Goal: Transaction & Acquisition: Purchase product/service

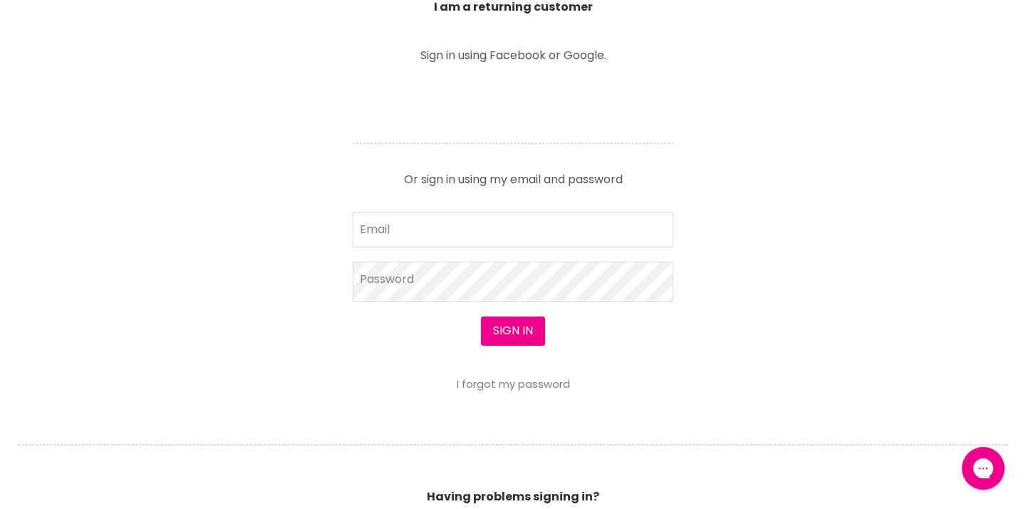
scroll to position [544, 0]
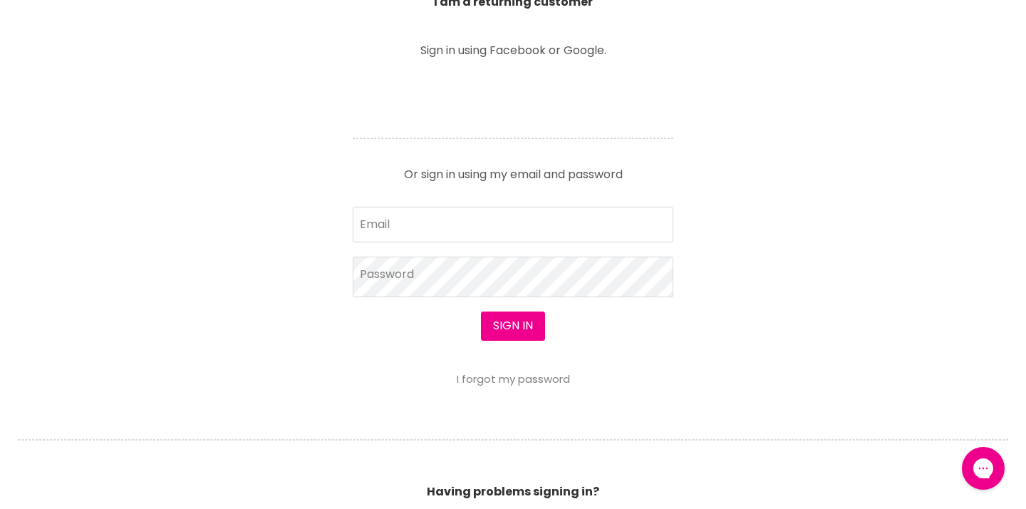
click at [483, 245] on form "Email Password Sign in I forgot my password" at bounding box center [513, 296] width 321 height 178
drag, startPoint x: 488, startPoint y: 230, endPoint x: 737, endPoint y: 301, distance: 258.7
click at [488, 230] on input "Email" at bounding box center [513, 225] width 321 height 36
type input "cearl31@gmail.com"
click at [512, 327] on button "Sign in" at bounding box center [513, 325] width 64 height 29
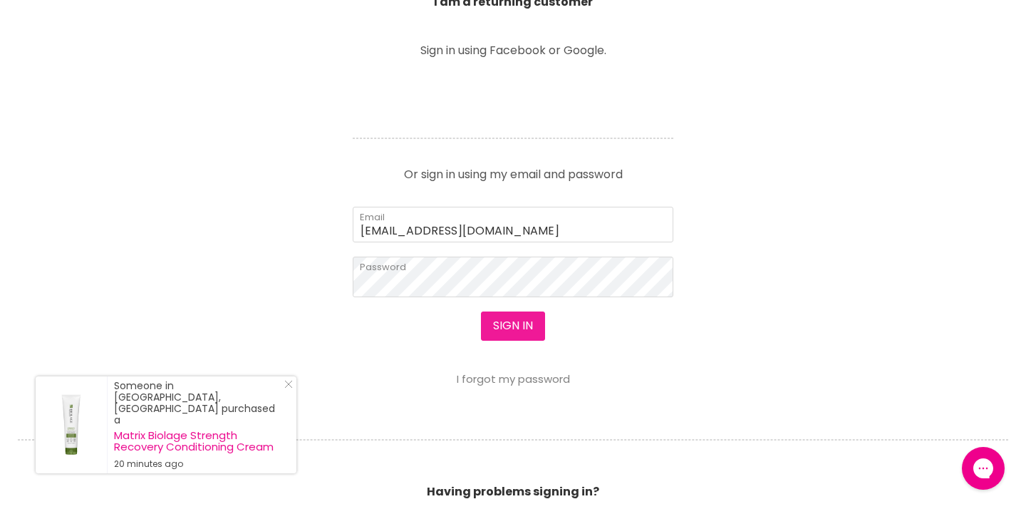
click at [522, 336] on button "Sign in" at bounding box center [513, 325] width 64 height 29
click at [516, 326] on button "Sign in" at bounding box center [513, 325] width 64 height 29
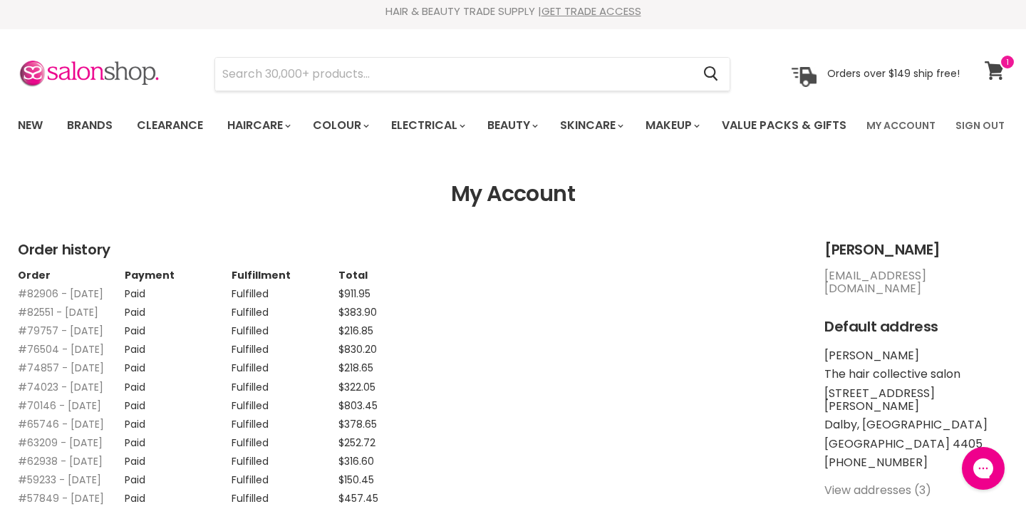
click at [997, 71] on icon at bounding box center [994, 70] width 19 height 19
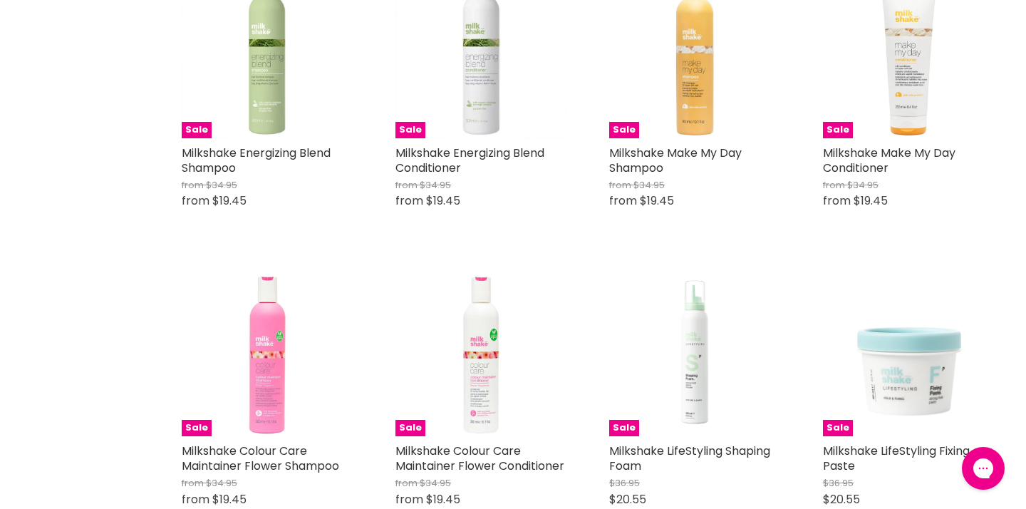
scroll to position [952, 0]
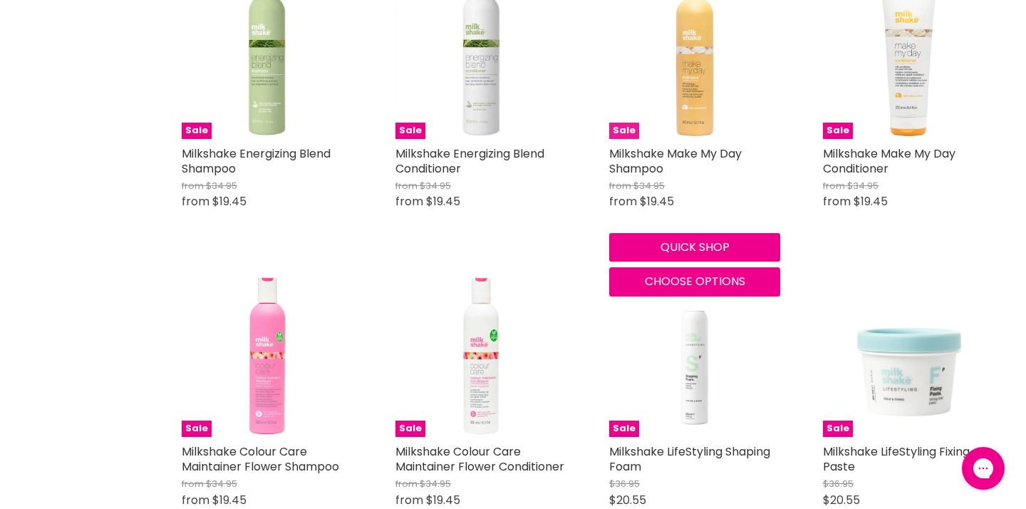
click at [693, 139] on img "Main content" at bounding box center [694, 53] width 171 height 171
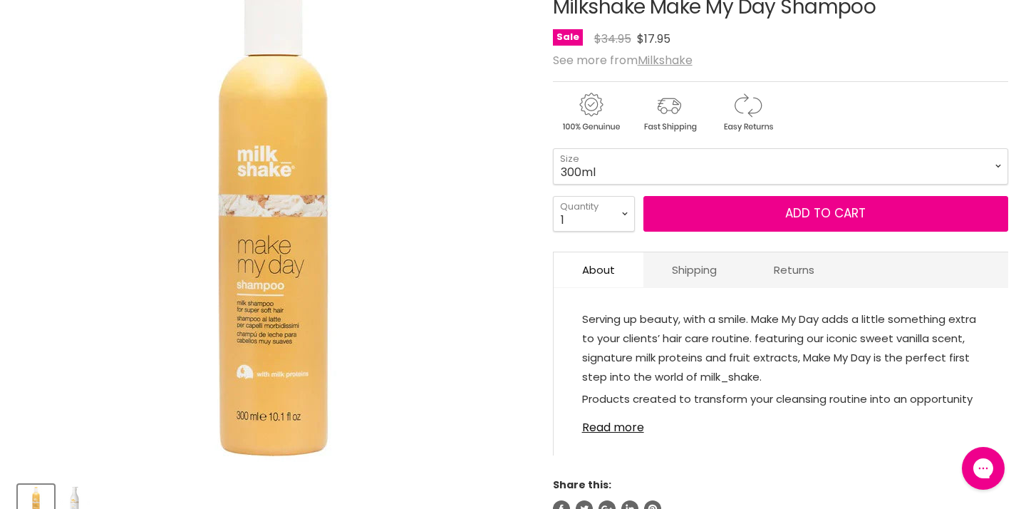
scroll to position [219, 0]
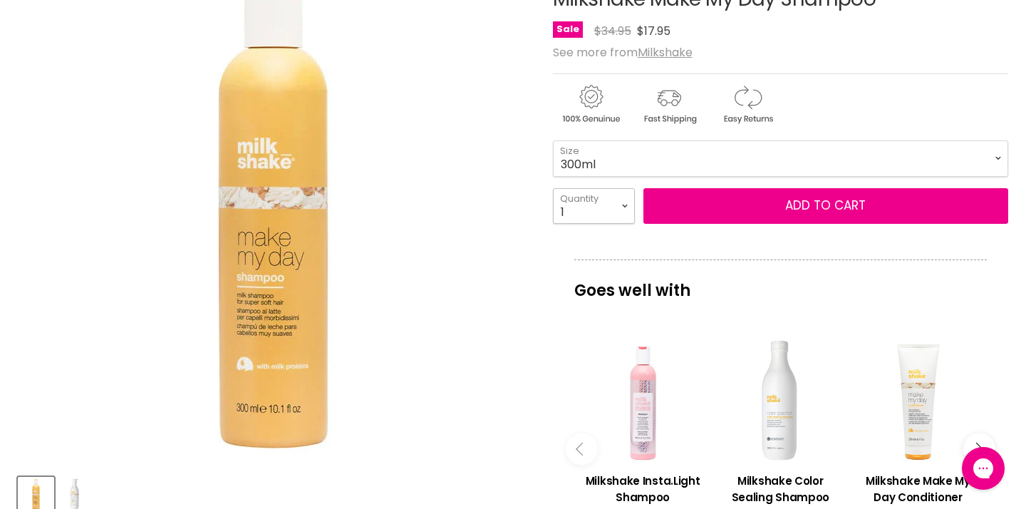
select select "2"
type input "2"
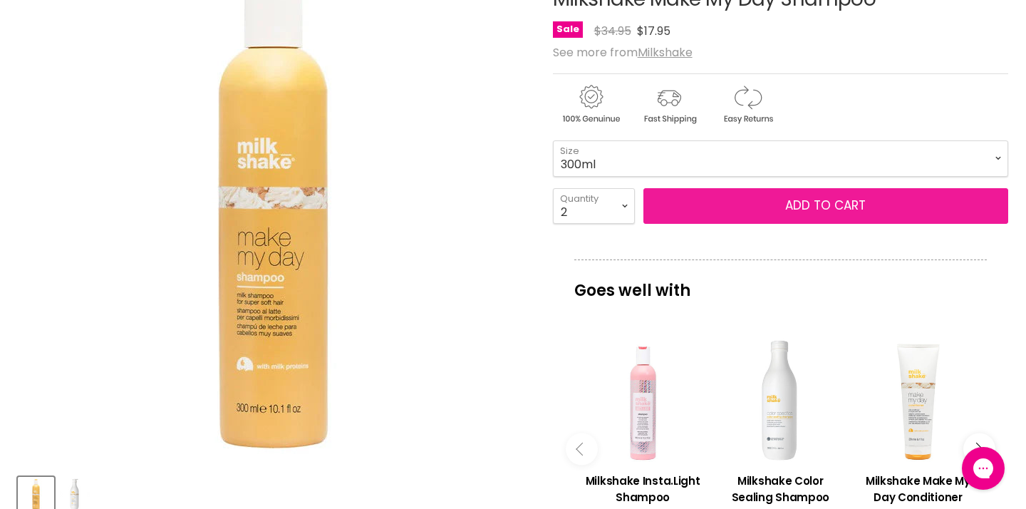
click at [771, 224] on button "Add to cart" at bounding box center [825, 206] width 365 height 36
click at [815, 214] on span "Add to cart" at bounding box center [825, 205] width 81 height 17
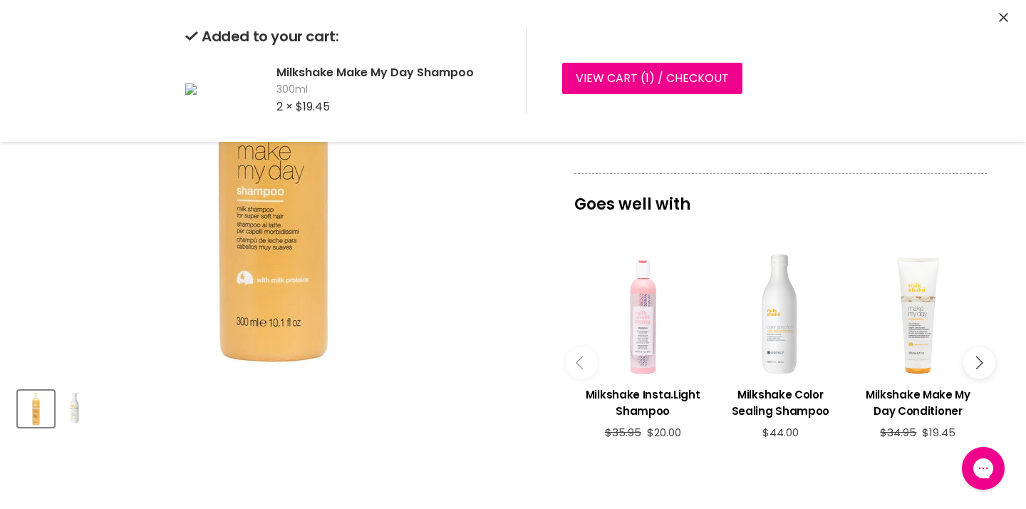
scroll to position [346, 0]
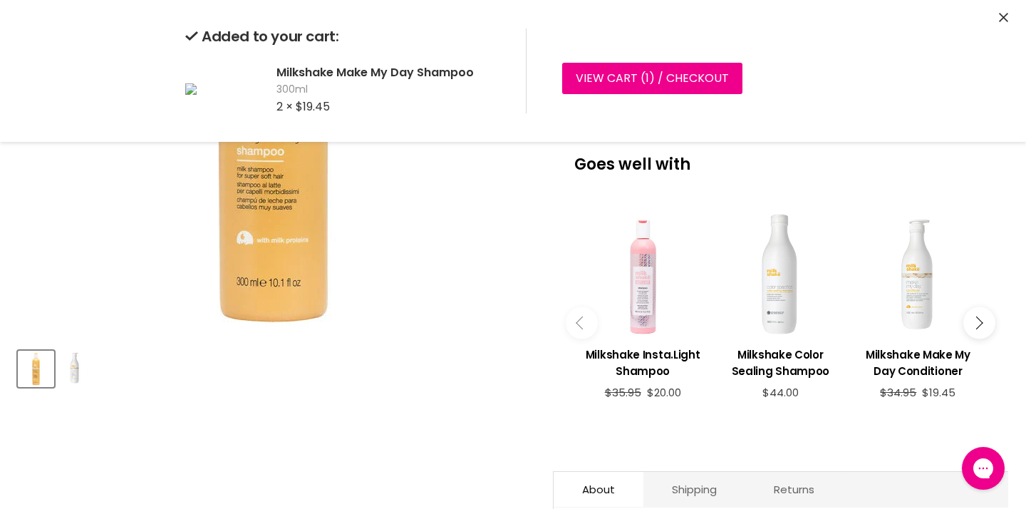
click at [917, 325] on div "Main content" at bounding box center [918, 273] width 123 height 123
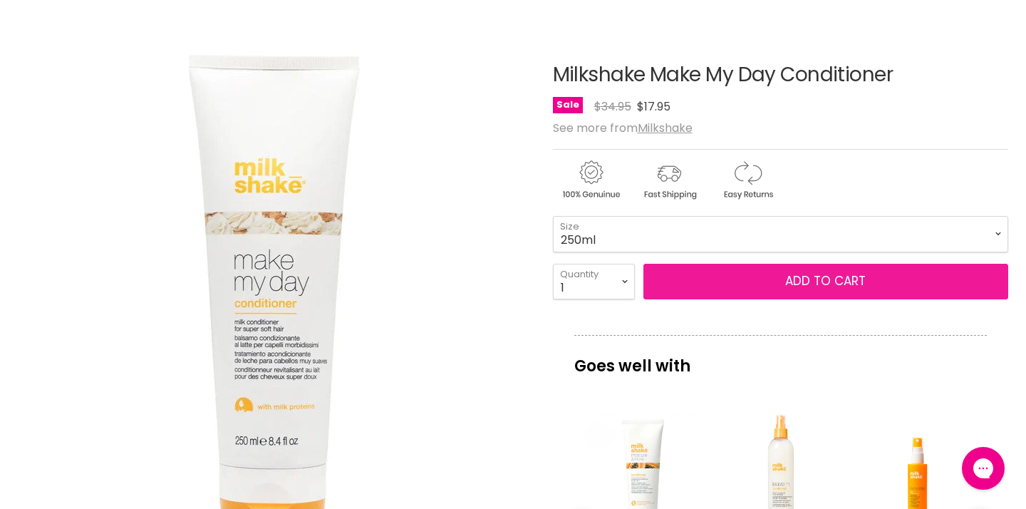
click at [758, 299] on button "Add to cart" at bounding box center [825, 282] width 365 height 36
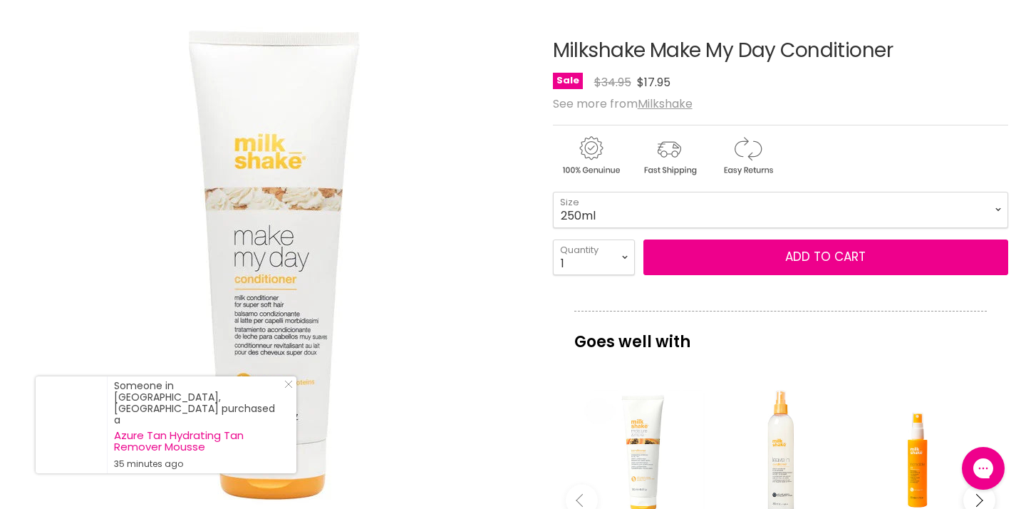
scroll to position [187, 0]
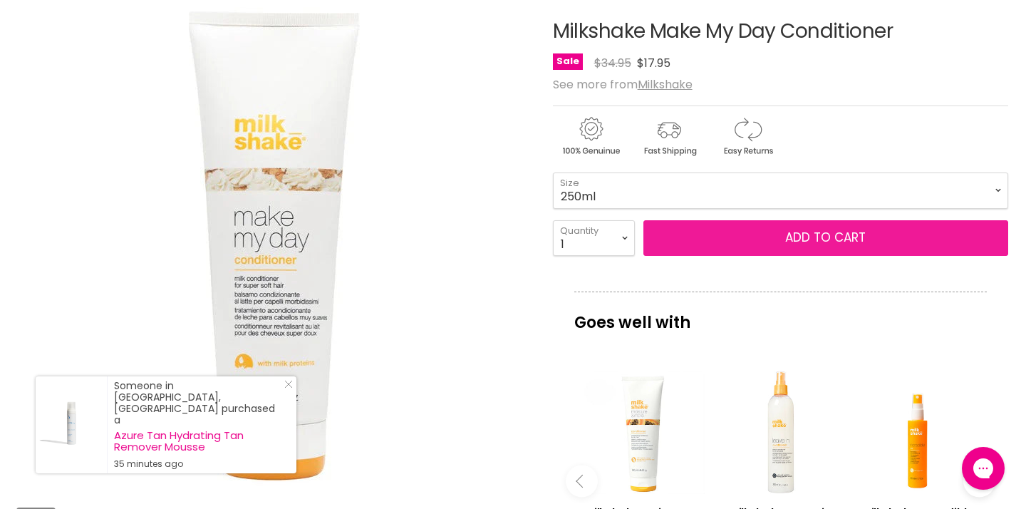
click at [819, 246] on span "Add to cart" at bounding box center [825, 237] width 81 height 17
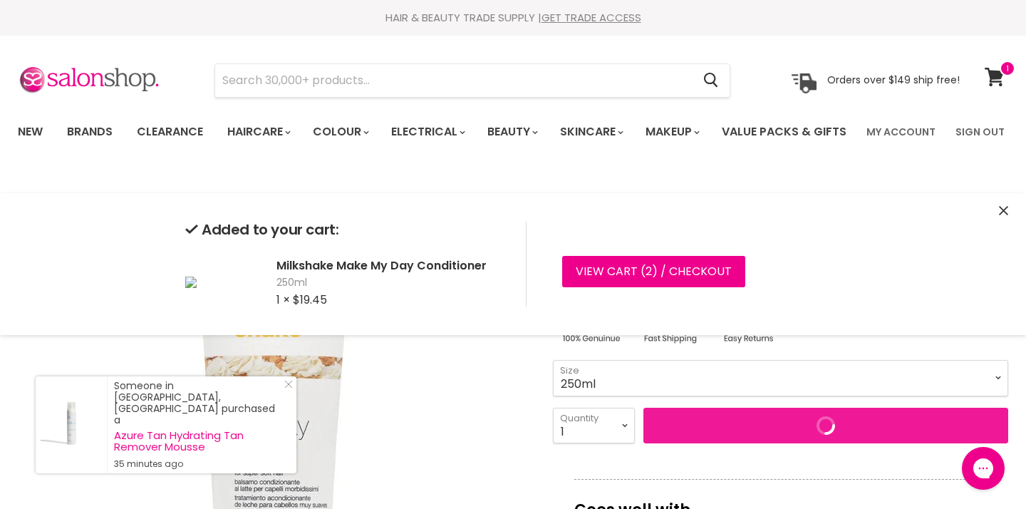
scroll to position [0, 0]
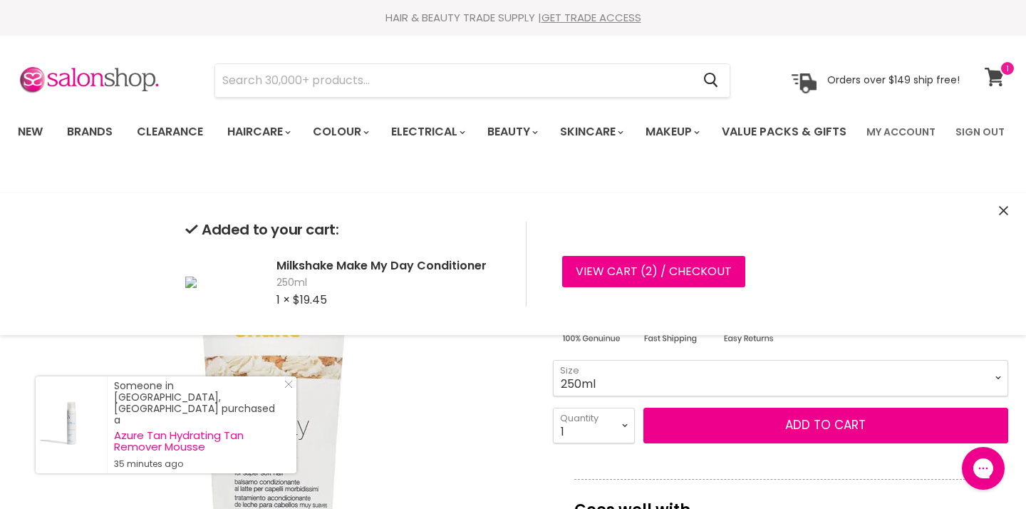
click at [996, 78] on icon at bounding box center [994, 77] width 19 height 19
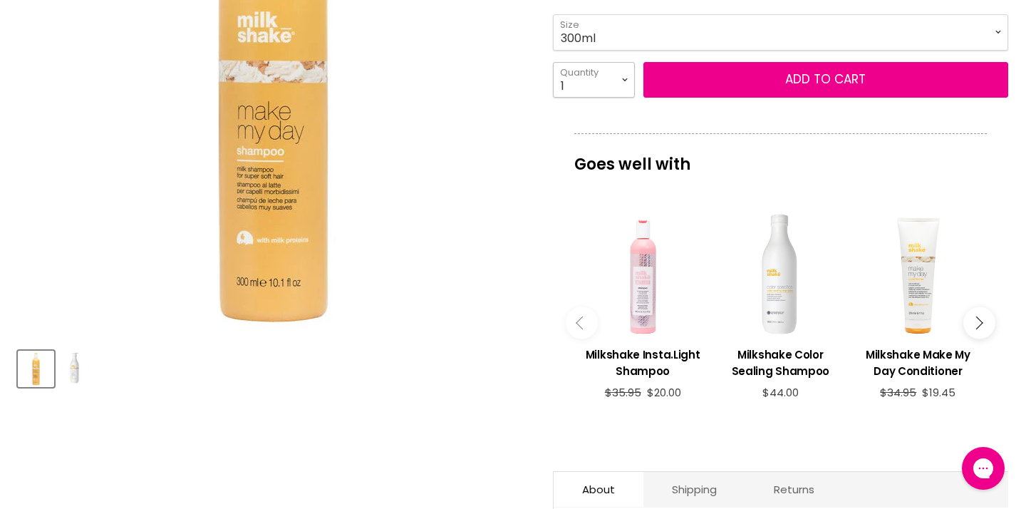
select select "2"
type input "2"
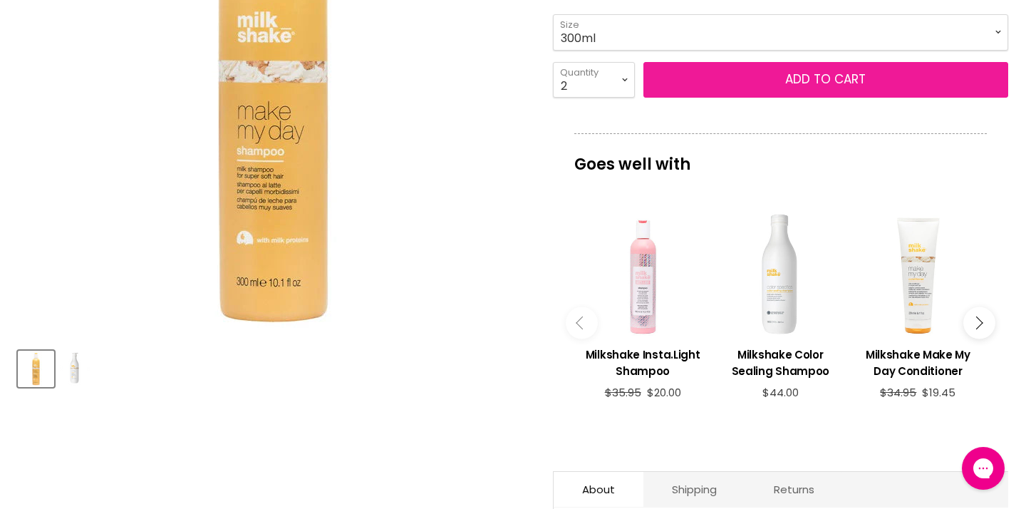
click at [812, 88] on span "Add to cart" at bounding box center [825, 79] width 81 height 17
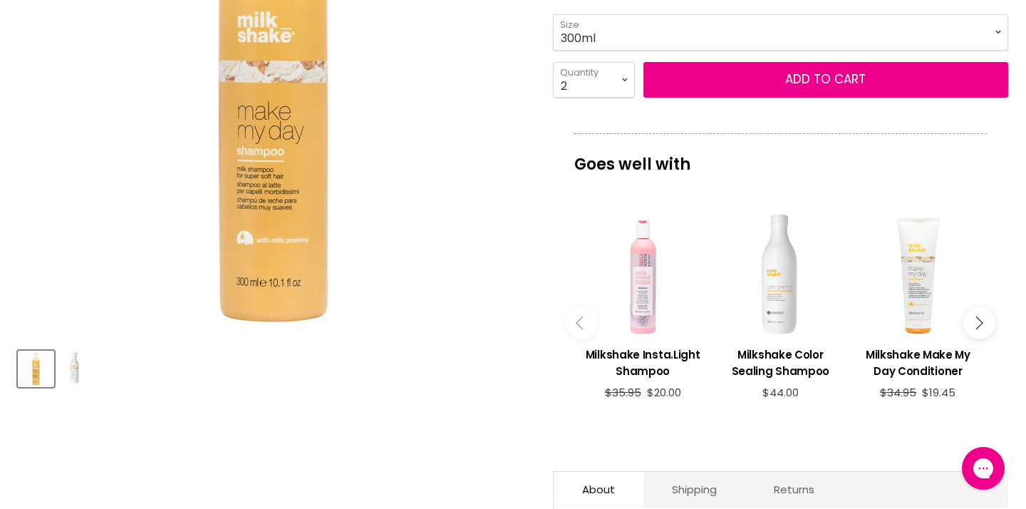
click at [983, 339] on button "Main content" at bounding box center [979, 323] width 32 height 32
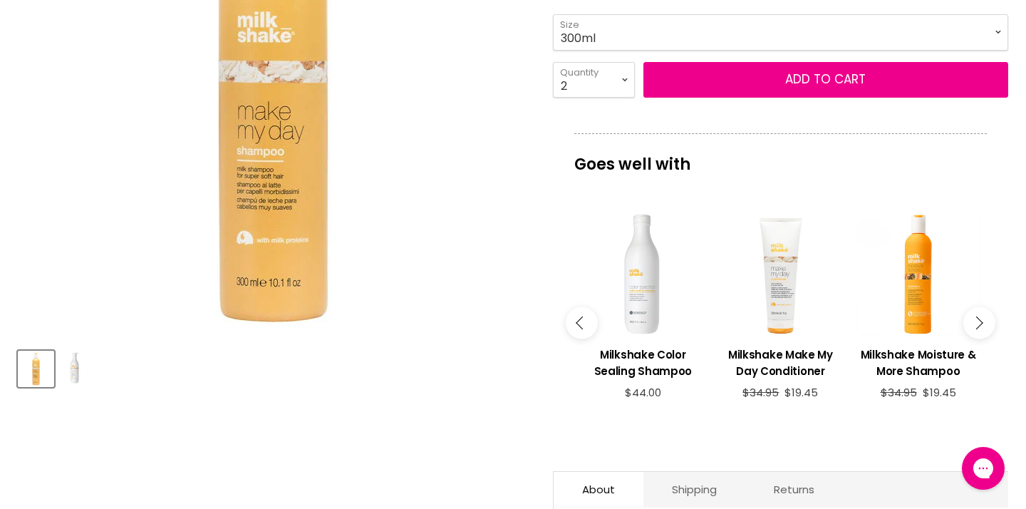
click at [983, 339] on button "Main content" at bounding box center [979, 323] width 32 height 32
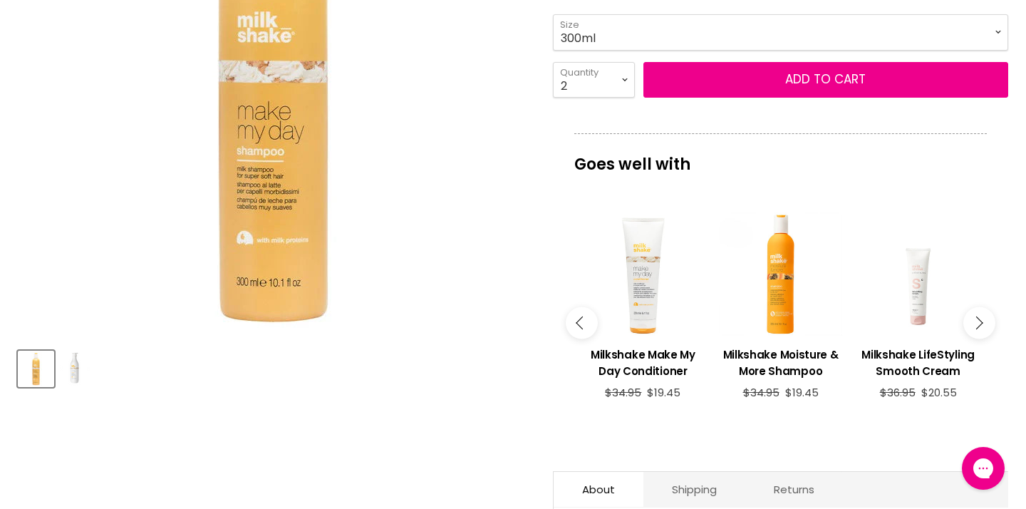
click at [983, 339] on button "Main content" at bounding box center [979, 323] width 32 height 32
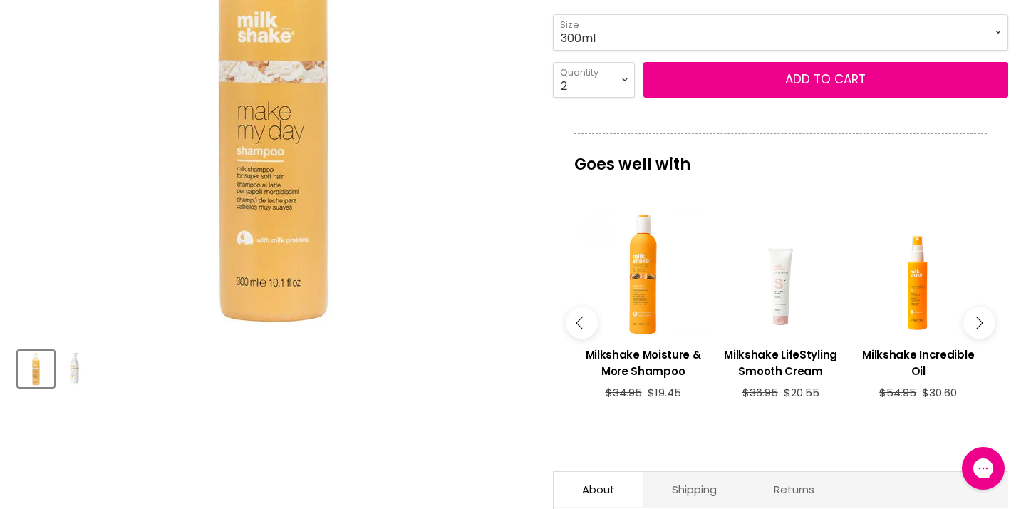
click at [983, 339] on button "Main content" at bounding box center [979, 323] width 32 height 32
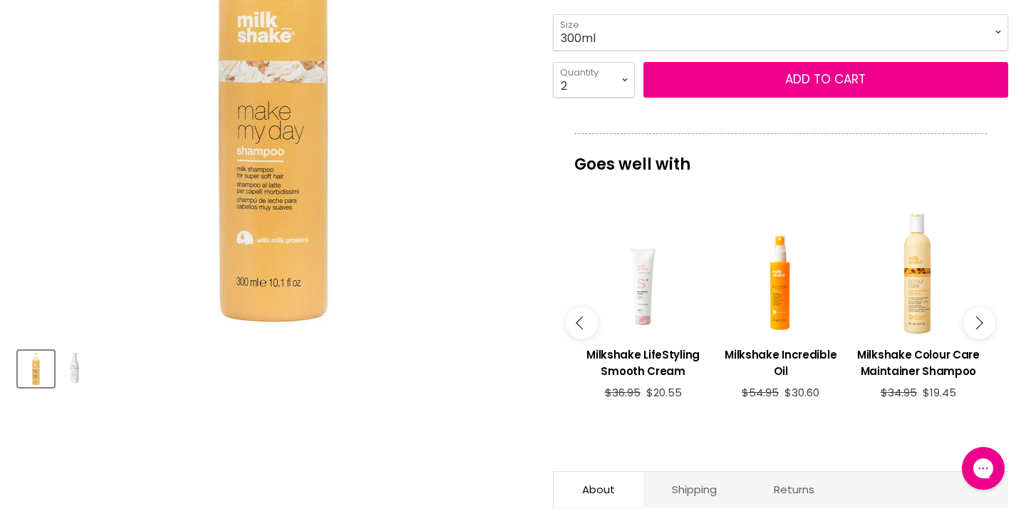
click at [983, 339] on button "Main content" at bounding box center [979, 323] width 32 height 32
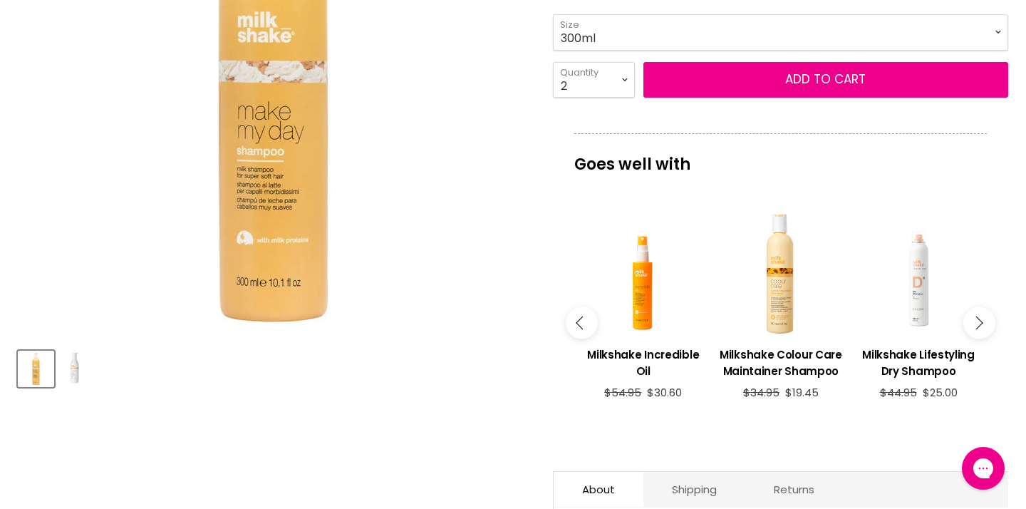
click at [983, 339] on button "Main content" at bounding box center [979, 323] width 32 height 32
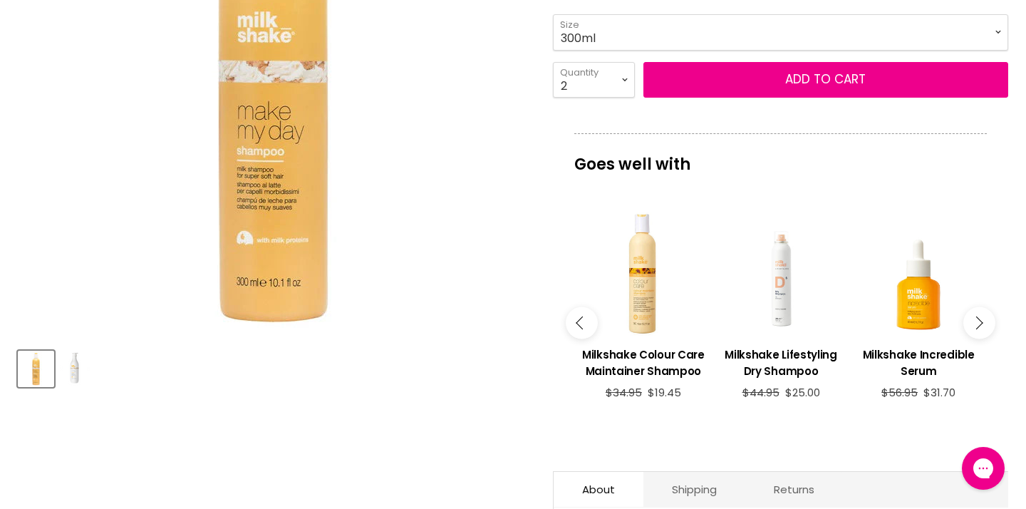
click at [983, 339] on button "Main content" at bounding box center [979, 323] width 32 height 32
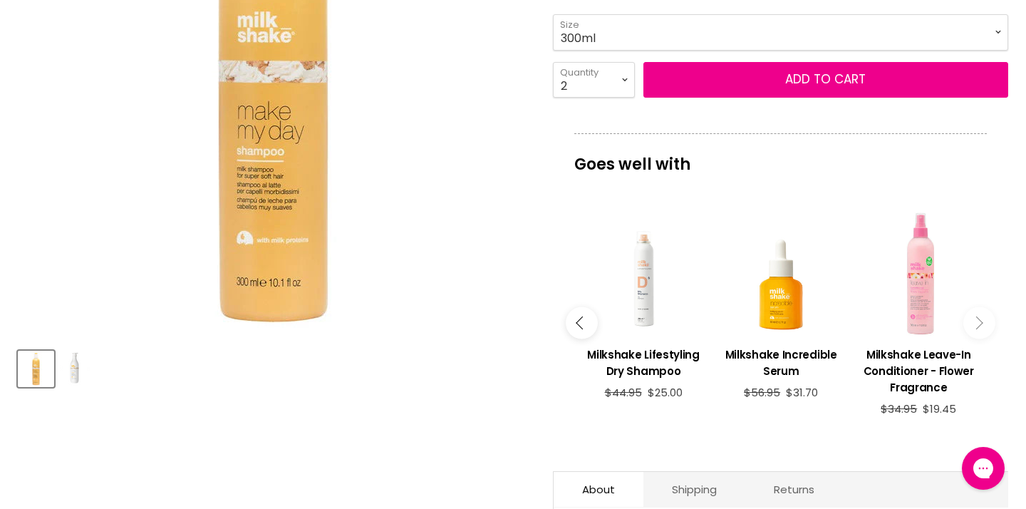
click at [983, 339] on button "Main content" at bounding box center [979, 323] width 32 height 32
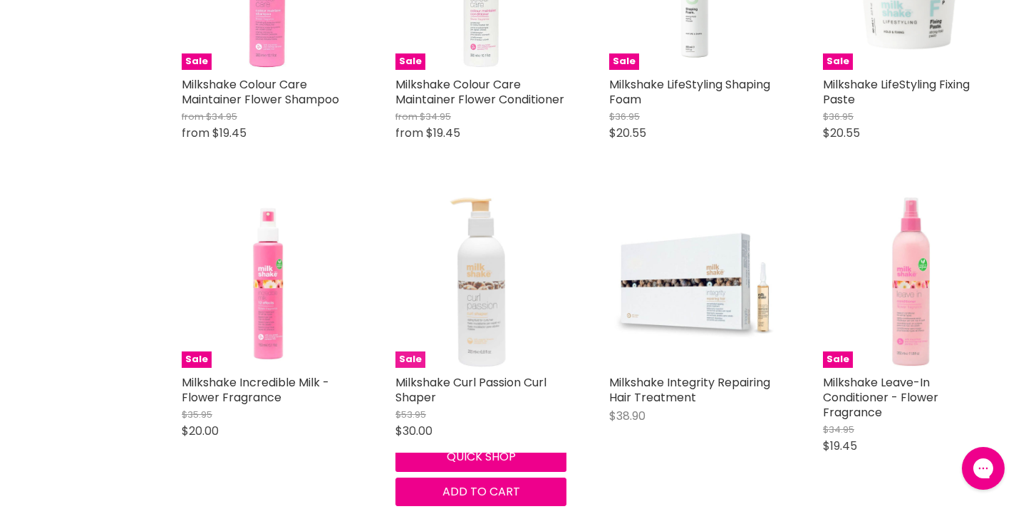
scroll to position [1366, 0]
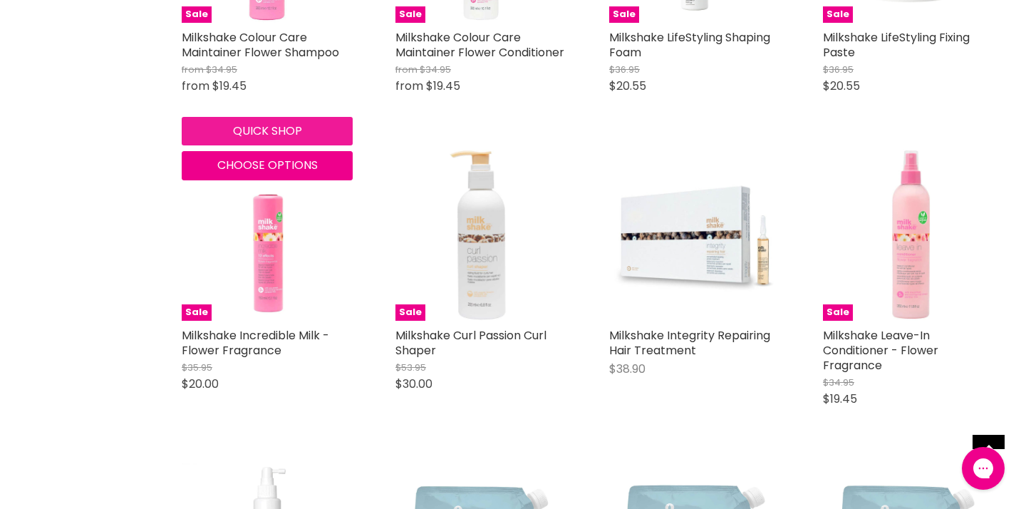
click at [260, 145] on button "Quick shop" at bounding box center [267, 131] width 171 height 29
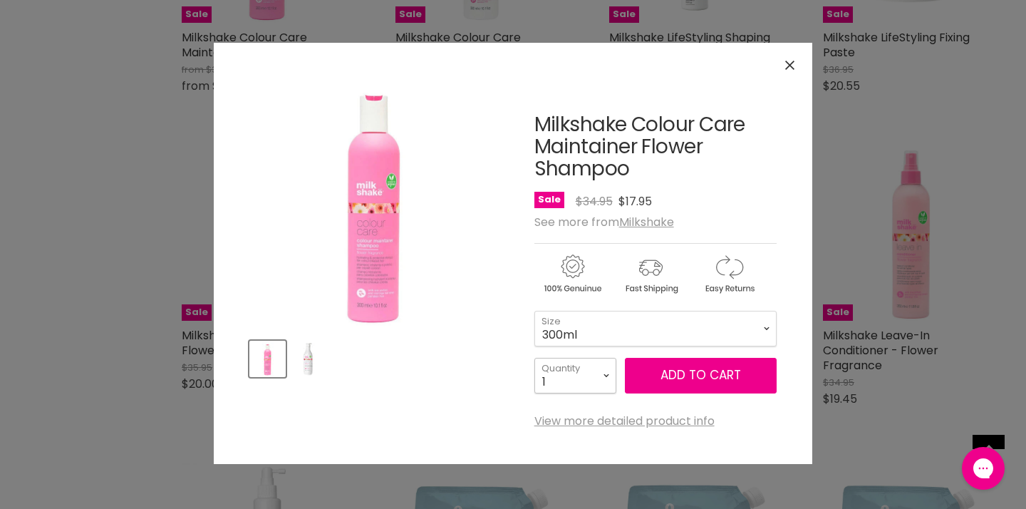
select select "2"
type input "2"
click at [703, 372] on span "Add to cart" at bounding box center [701, 374] width 81 height 17
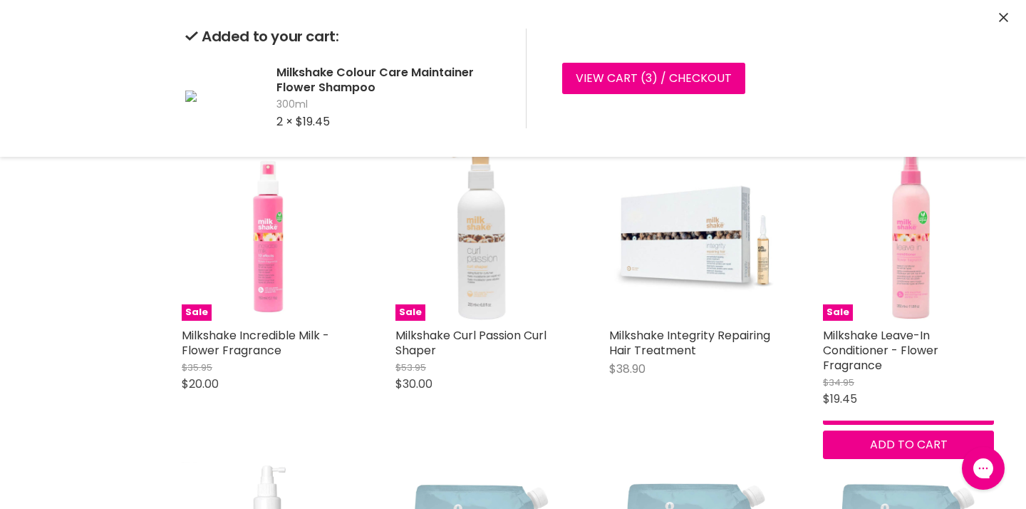
click at [1003, 352] on div "Sale Milkshake Leave-In Conditioner - Flower Fragrance $34.95 $19.45 Milkshake …" at bounding box center [909, 304] width 200 height 338
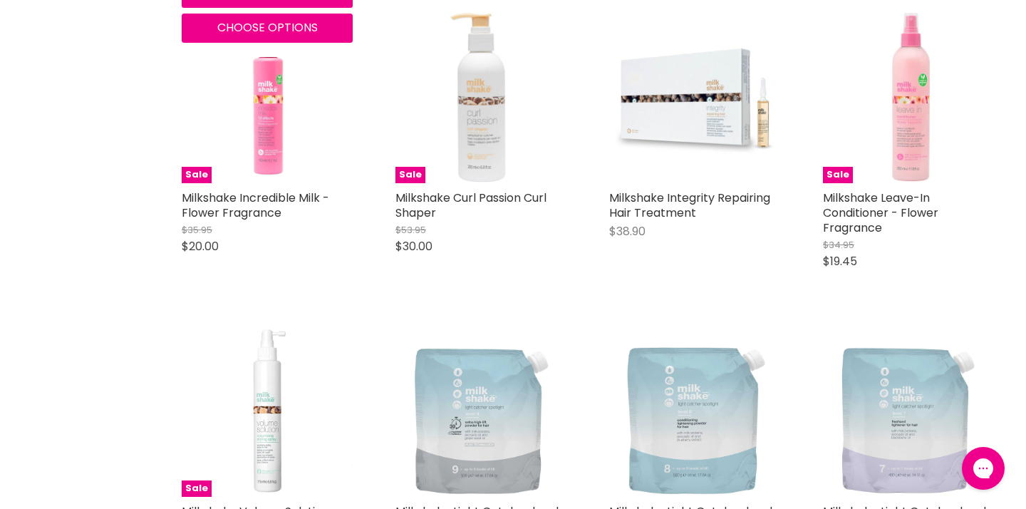
scroll to position [1506, 0]
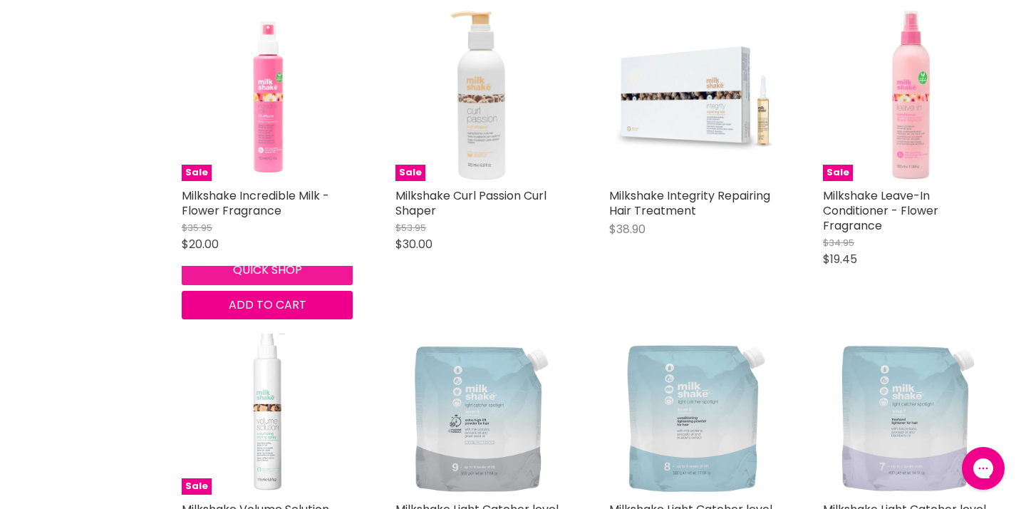
click at [232, 284] on button "Quick shop" at bounding box center [267, 270] width 171 height 29
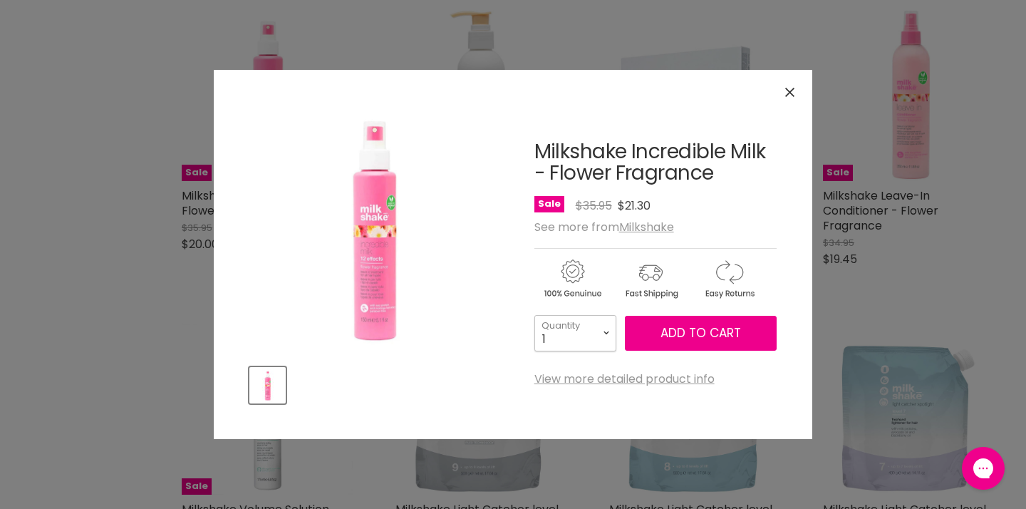
select select "4"
type input "4"
click at [713, 338] on span "Add to cart" at bounding box center [701, 332] width 81 height 17
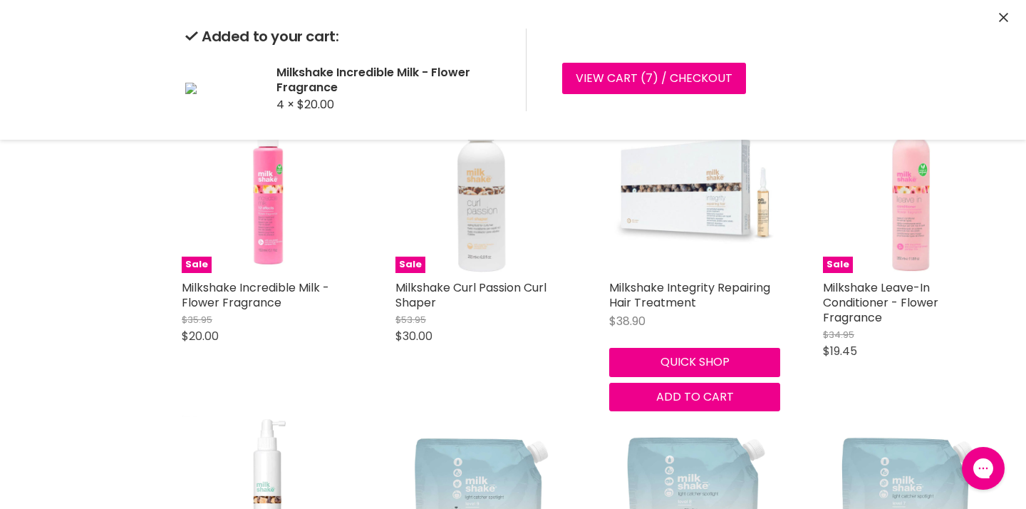
scroll to position [1448, 0]
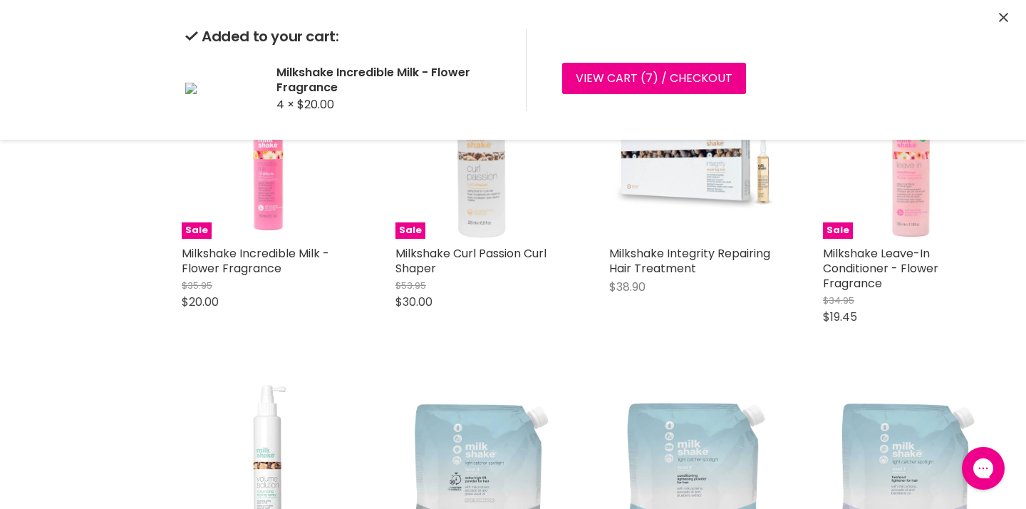
click at [659, 351] on div "Milkshake Integrity Repairing Hair Treatment $38.90 Milkshake Quick shop Add to…" at bounding box center [695, 202] width 200 height 298
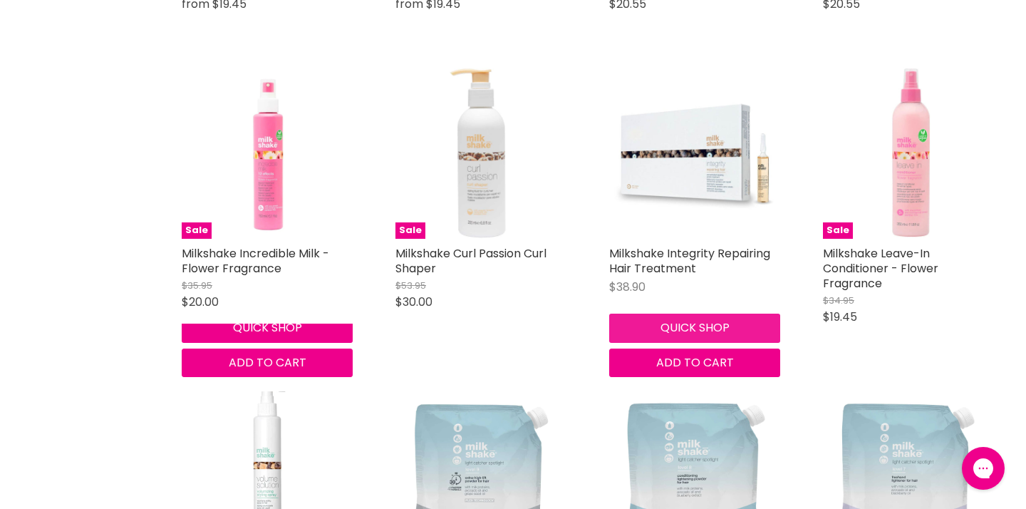
click at [654, 342] on button "Quick shop" at bounding box center [694, 328] width 171 height 29
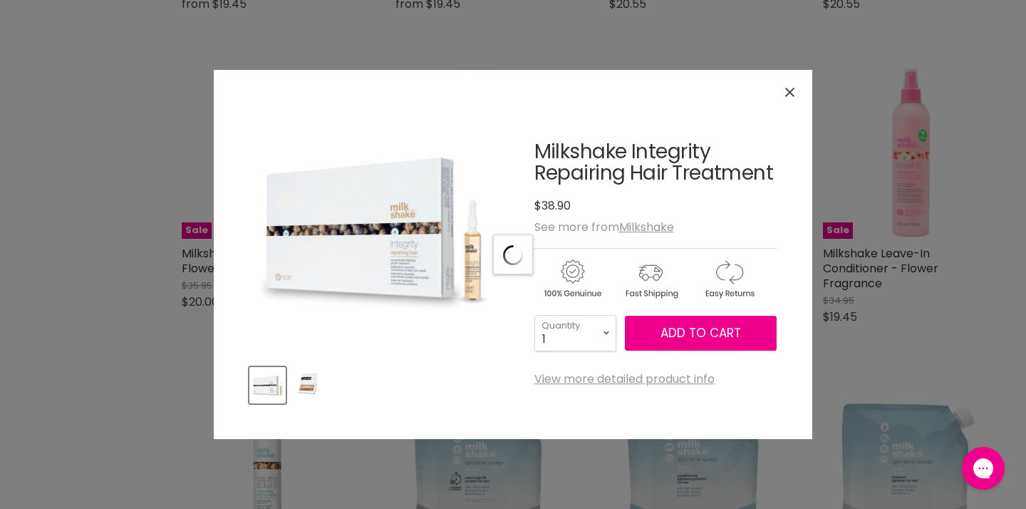
scroll to position [1313, 0]
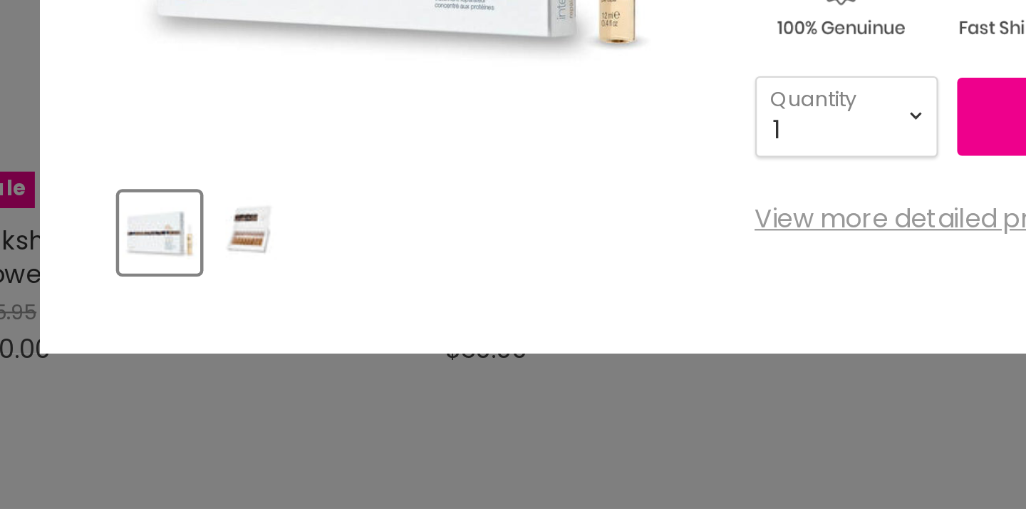
click at [291, 368] on img "Product thumbnails" at bounding box center [307, 384] width 33 height 33
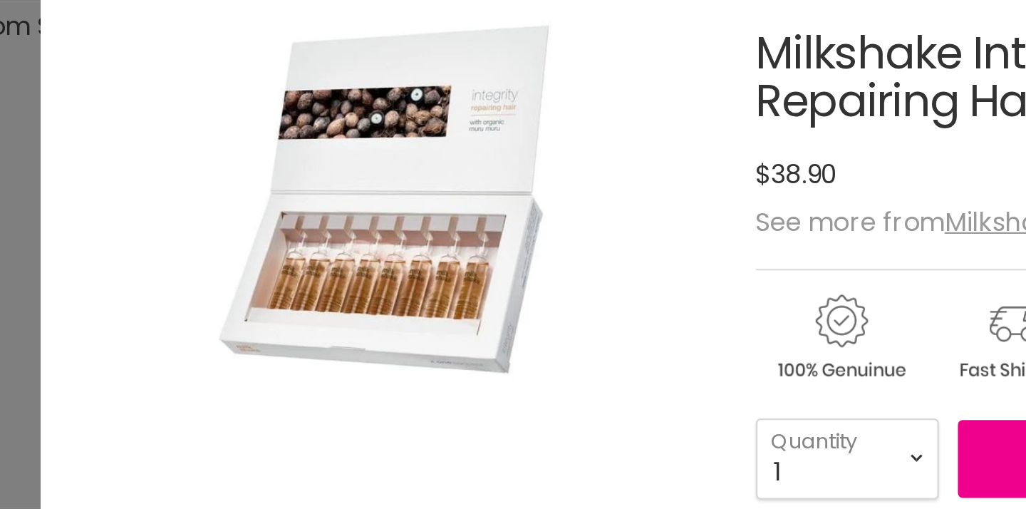
scroll to position [1280, 0]
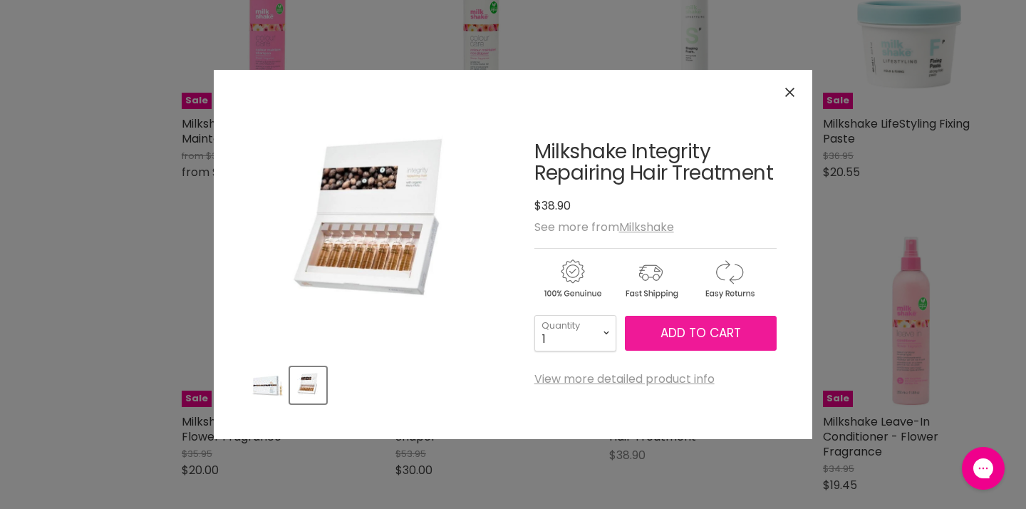
click at [699, 338] on span "Add to cart" at bounding box center [701, 332] width 81 height 17
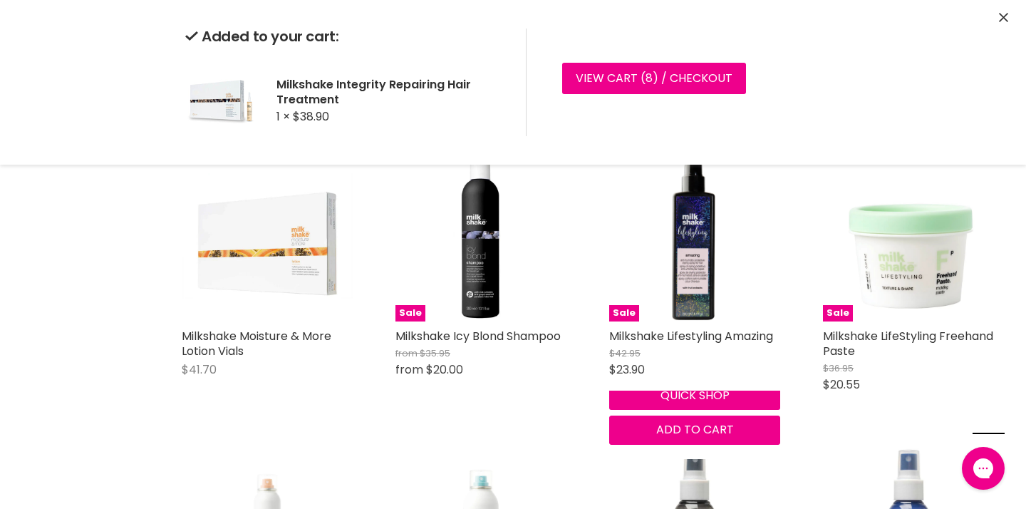
scroll to position [1971, 0]
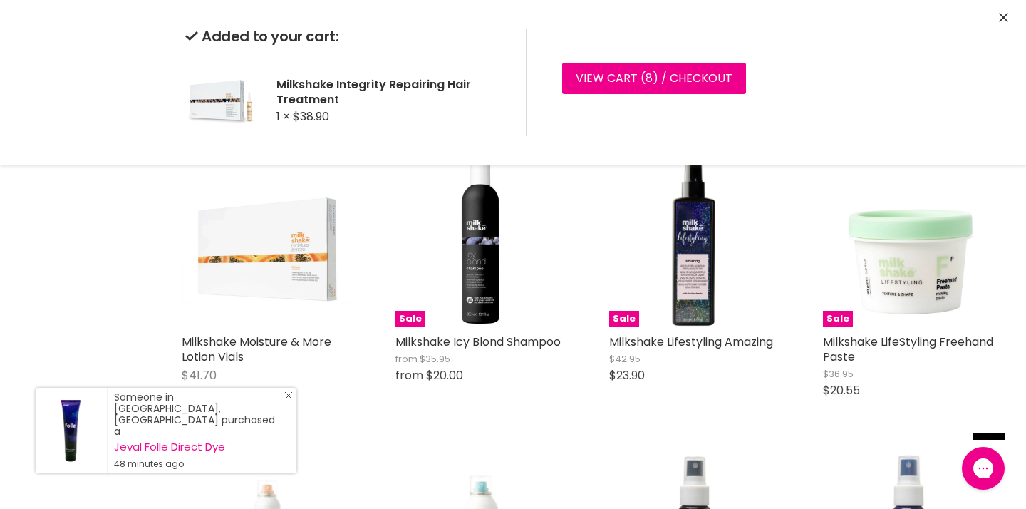
click at [286, 400] on icon "Close Icon" at bounding box center [288, 395] width 9 height 9
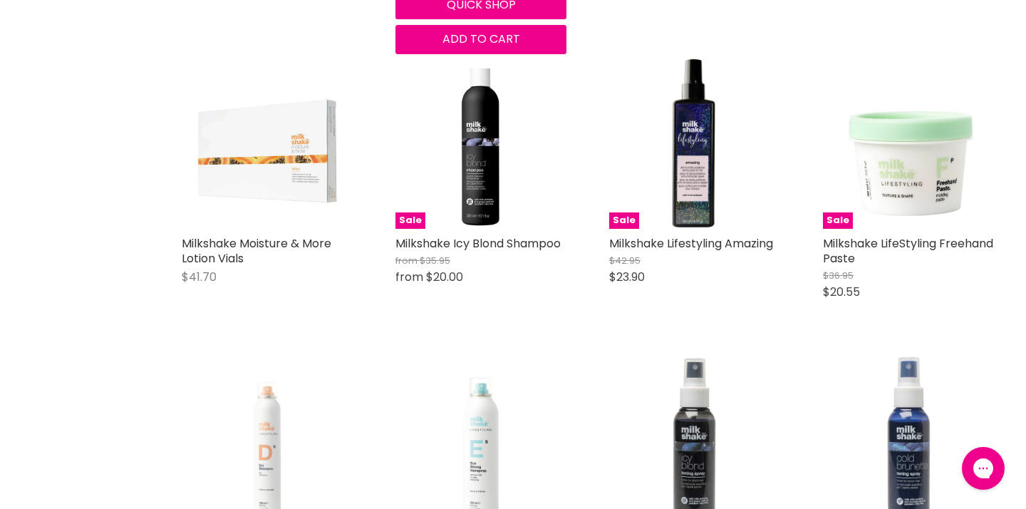
scroll to position [2072, 0]
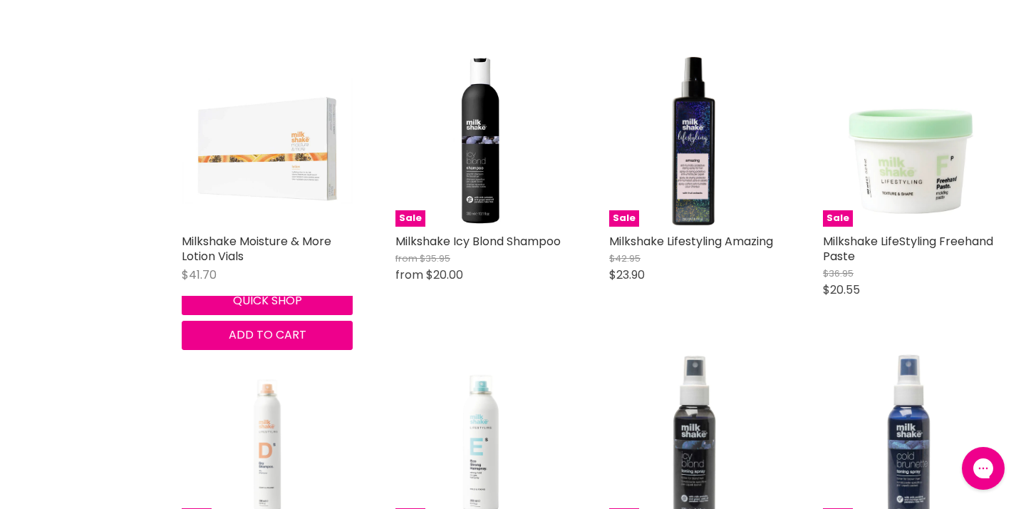
click at [247, 197] on img "Main content" at bounding box center [267, 140] width 171 height 125
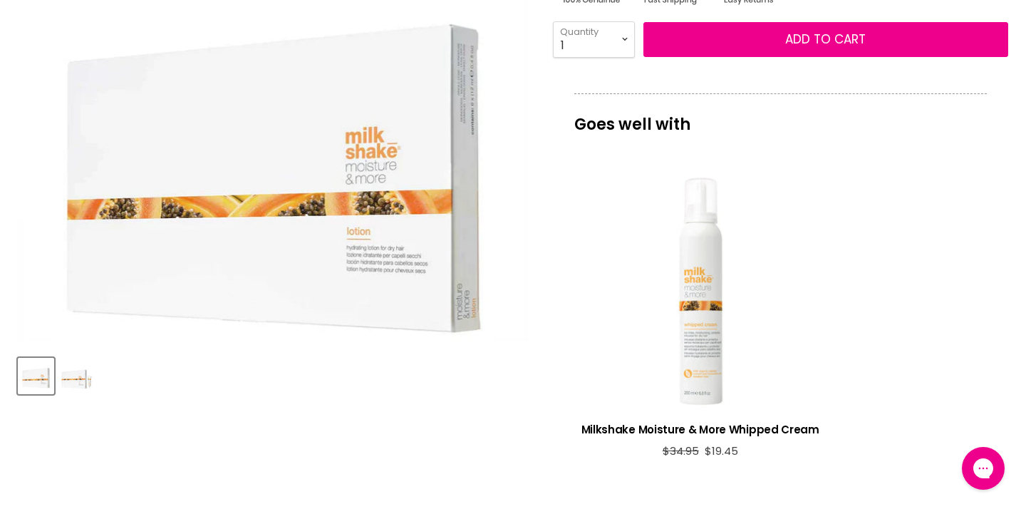
scroll to position [338, 0]
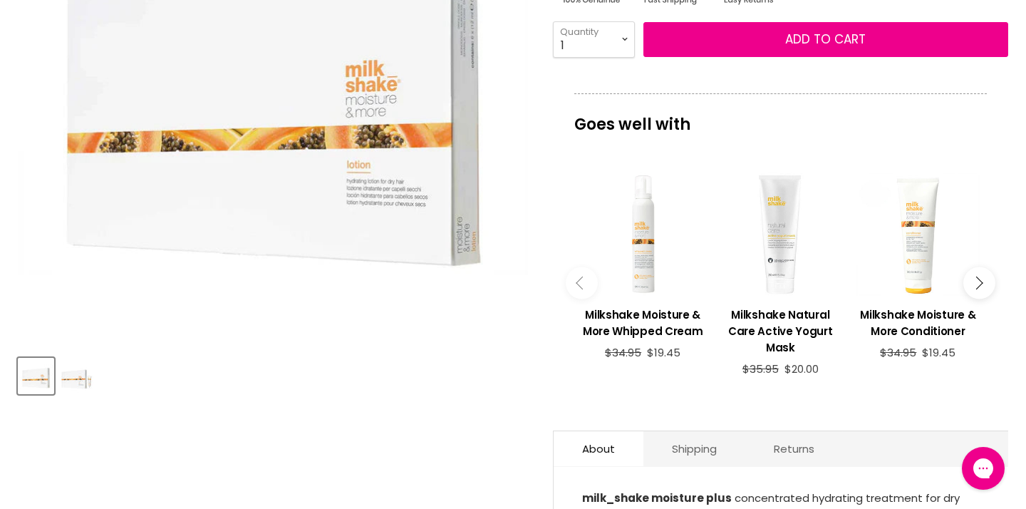
click at [79, 393] on img "Product thumbnails" at bounding box center [76, 375] width 33 height 33
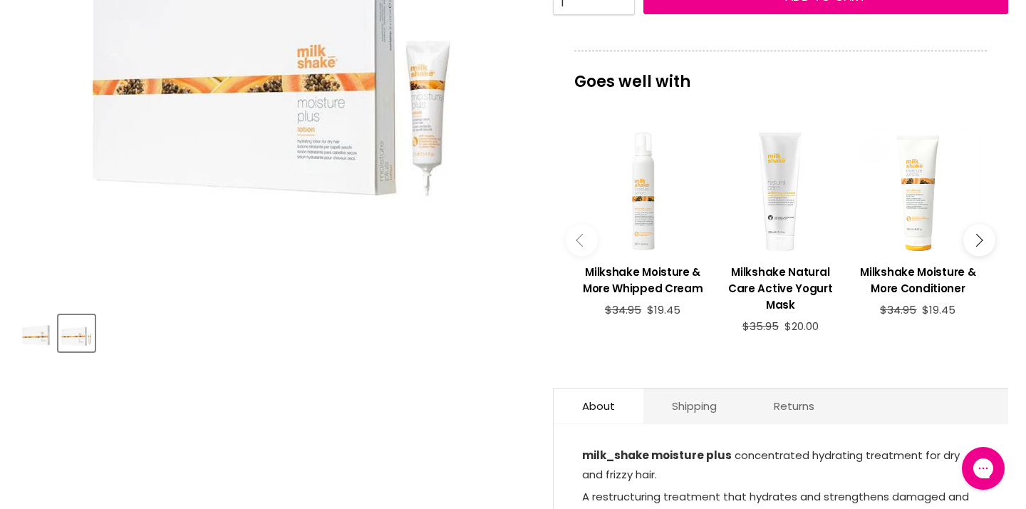
scroll to position [380, 0]
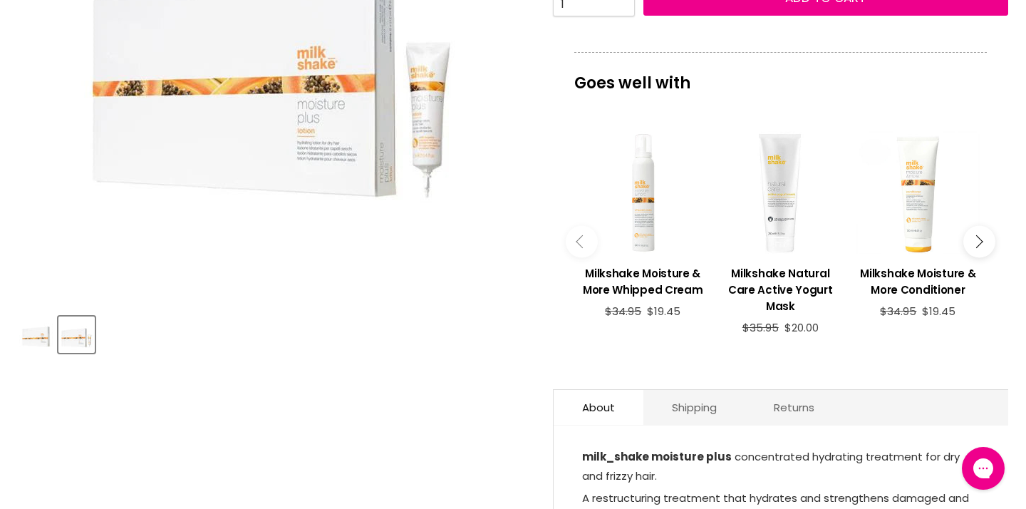
click at [39, 348] on img "Product thumbnails" at bounding box center [35, 335] width 33 height 25
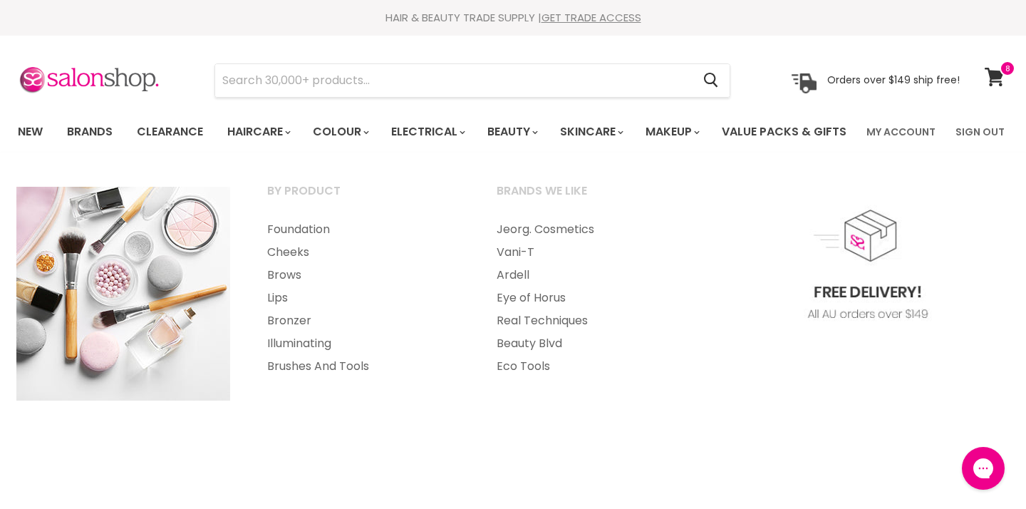
scroll to position [0, 0]
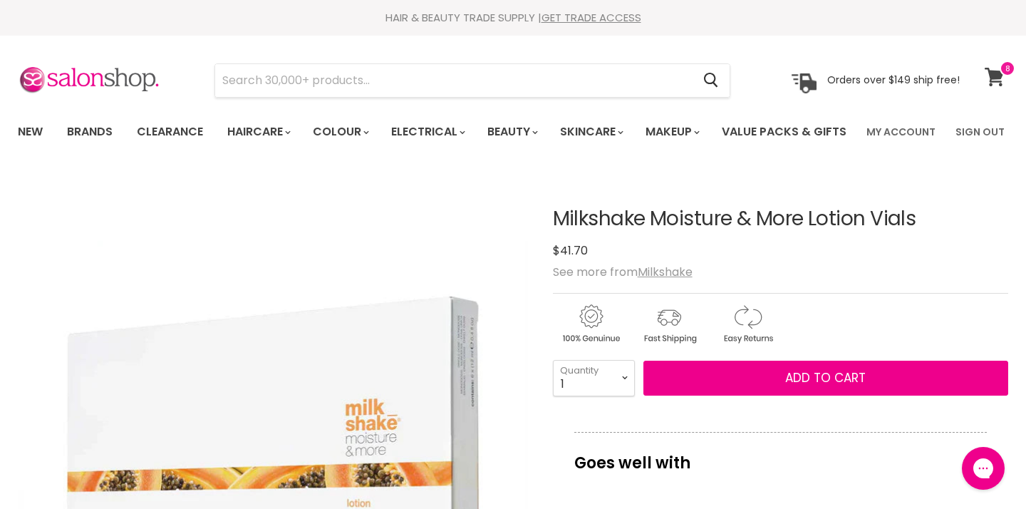
click at [988, 83] on icon at bounding box center [995, 77] width 20 height 19
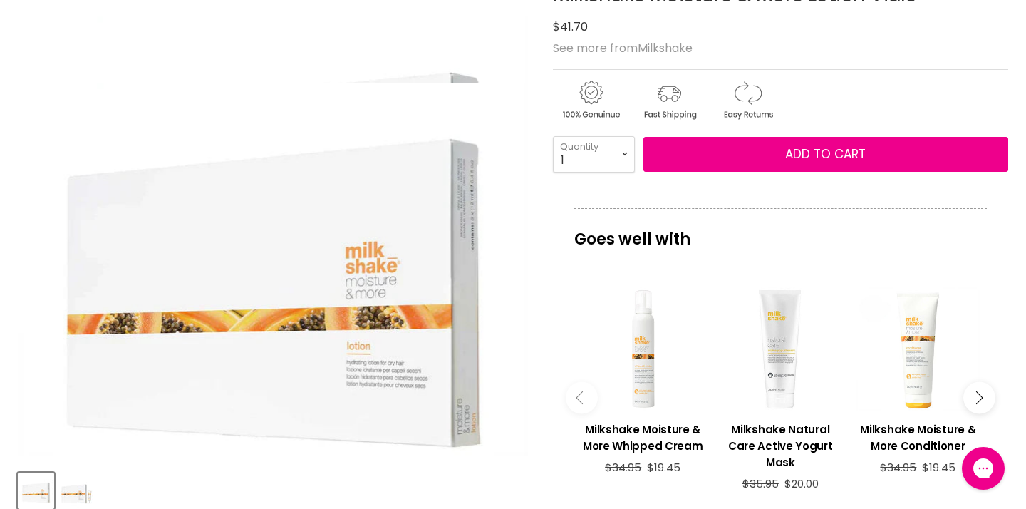
scroll to position [223, 0]
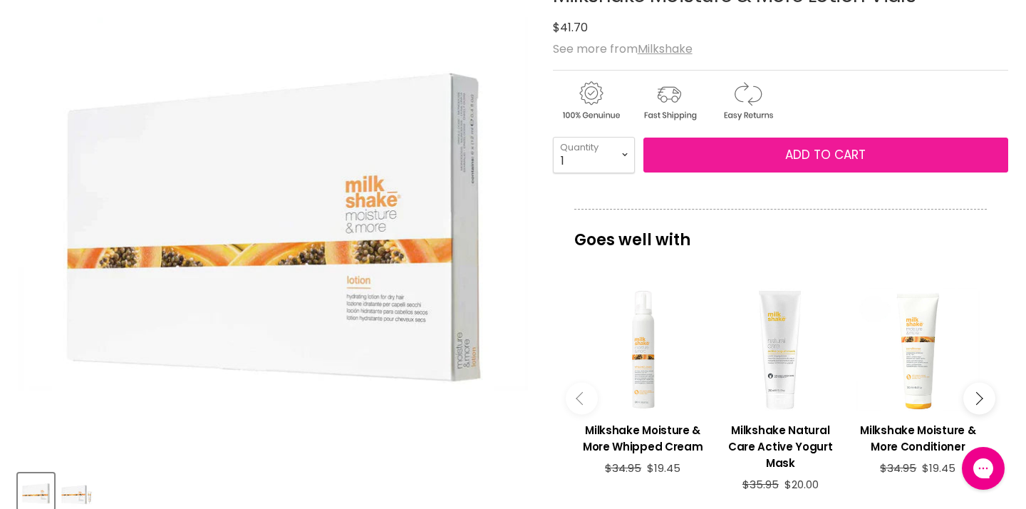
click at [699, 173] on button "Add to cart" at bounding box center [825, 156] width 365 height 36
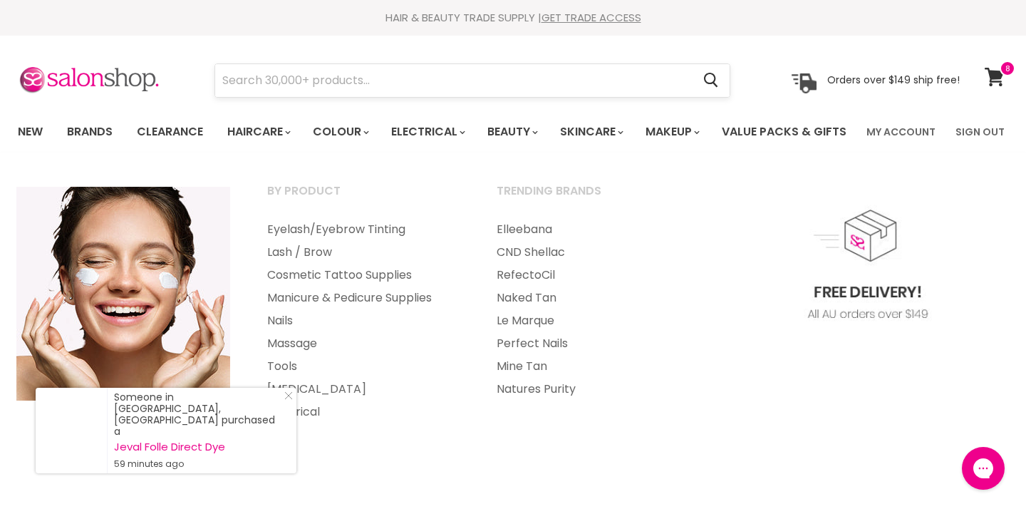
scroll to position [0, 0]
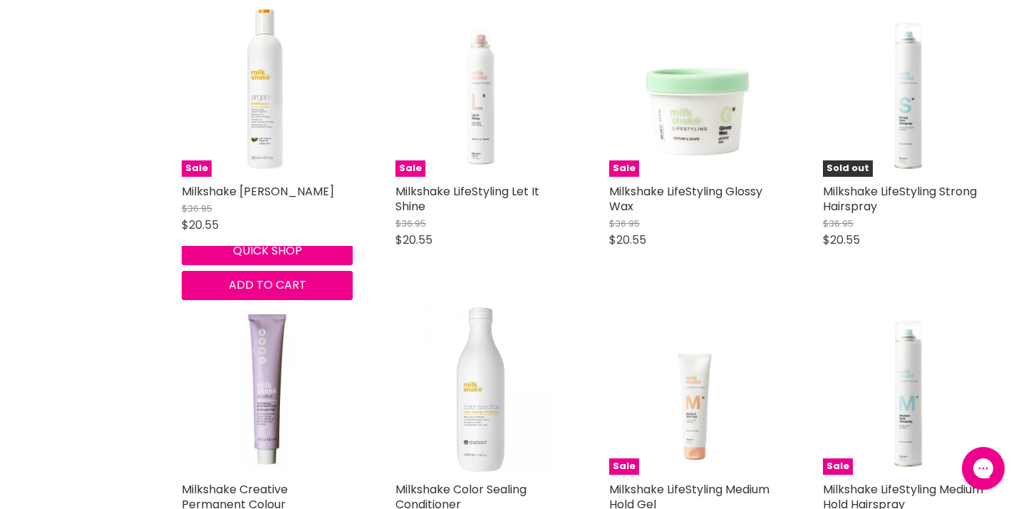
scroll to position [1217, 0]
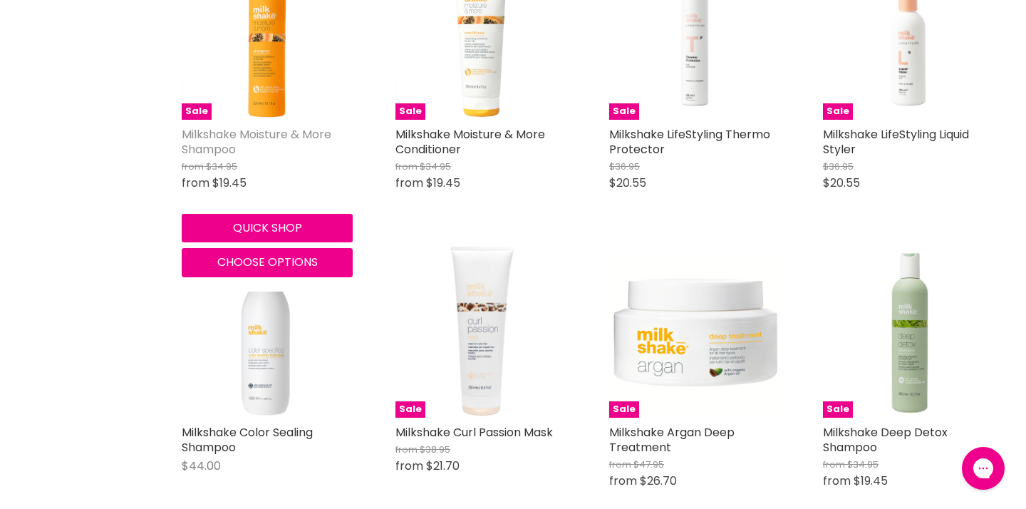
scroll to position [3070, 1]
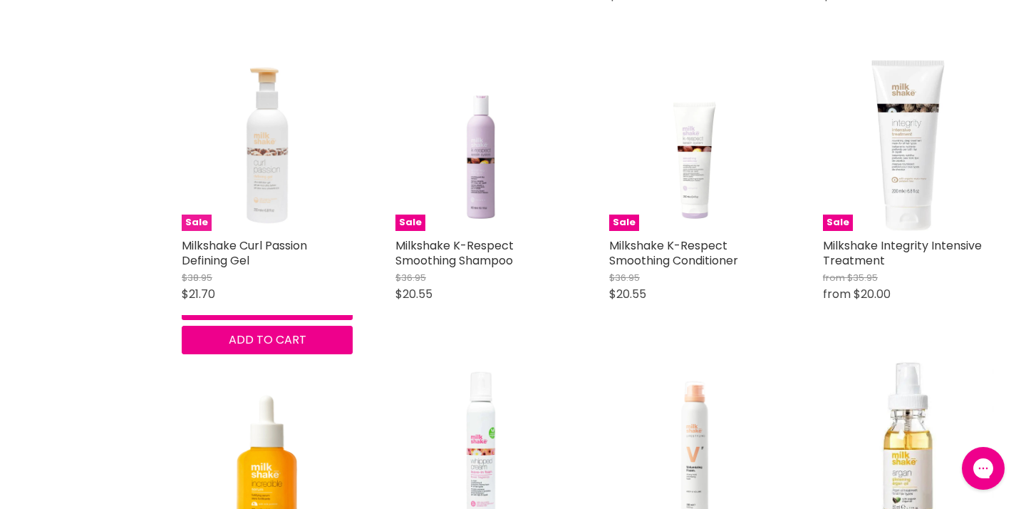
scroll to position [4144, 0]
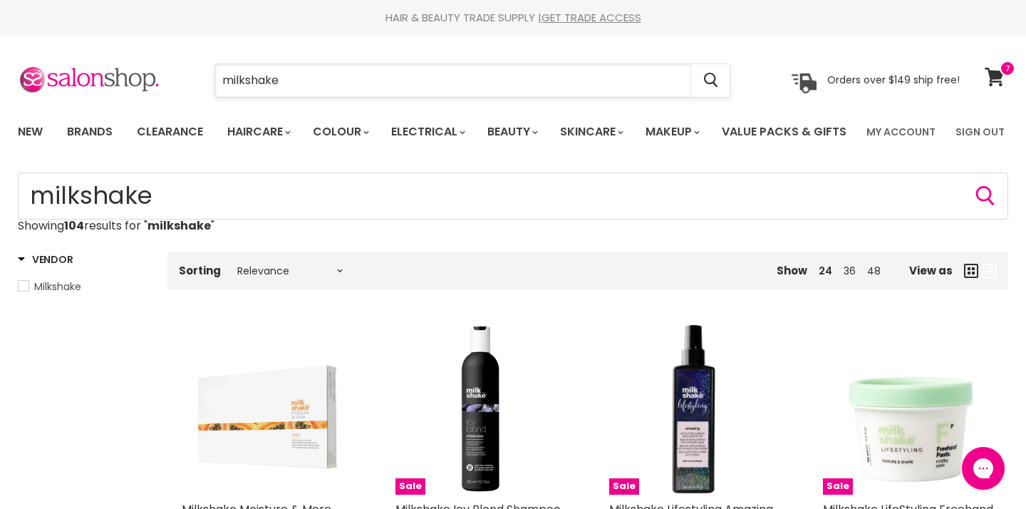
click at [348, 80] on input "milkshake" at bounding box center [453, 80] width 477 height 33
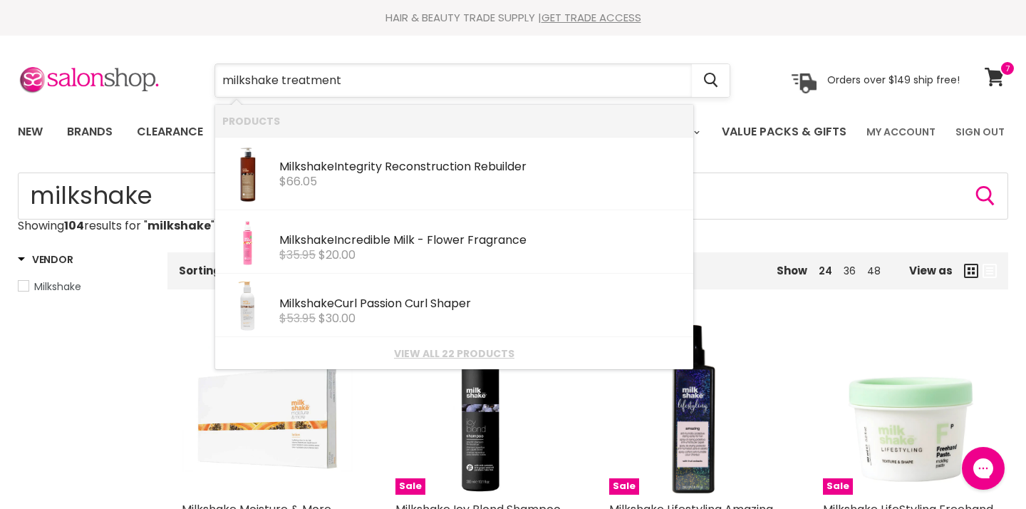
type input "milkshake treatments"
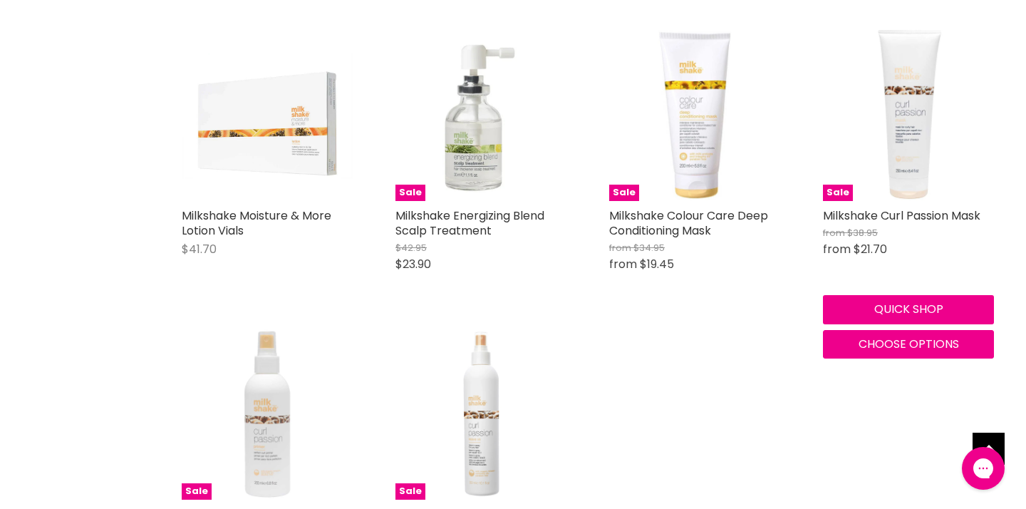
scroll to position [1487, 0]
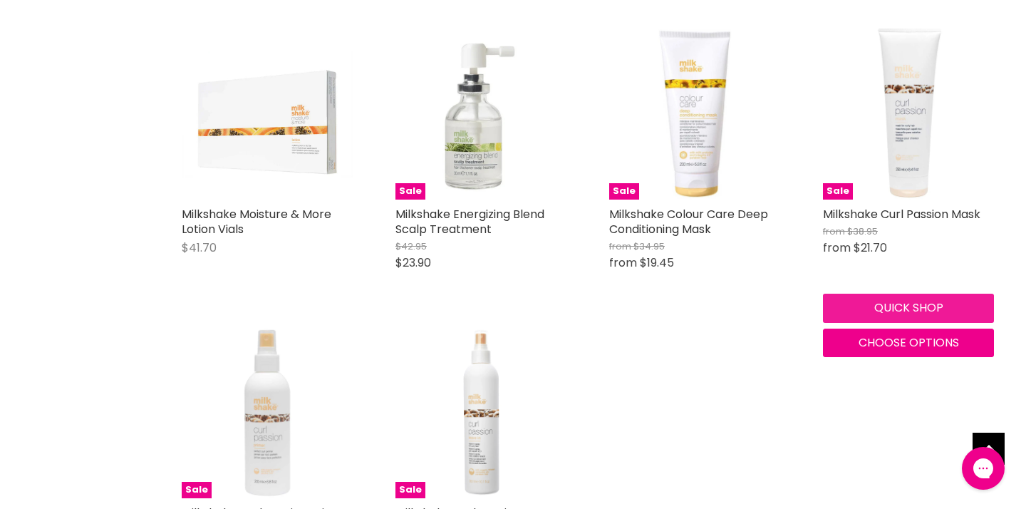
click at [899, 322] on button "Quick shop" at bounding box center [908, 308] width 171 height 29
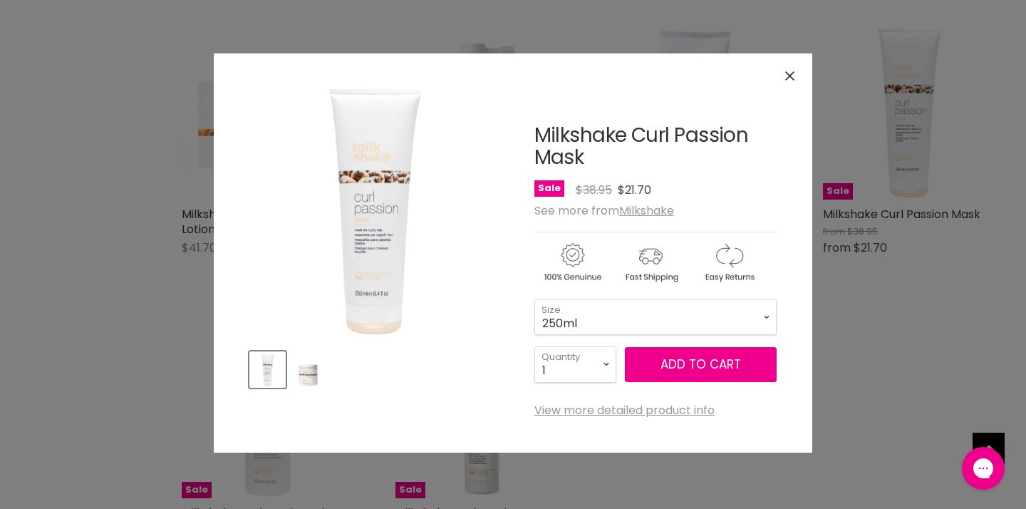
click at [305, 373] on img "Product thumbnails" at bounding box center [307, 369] width 33 height 33
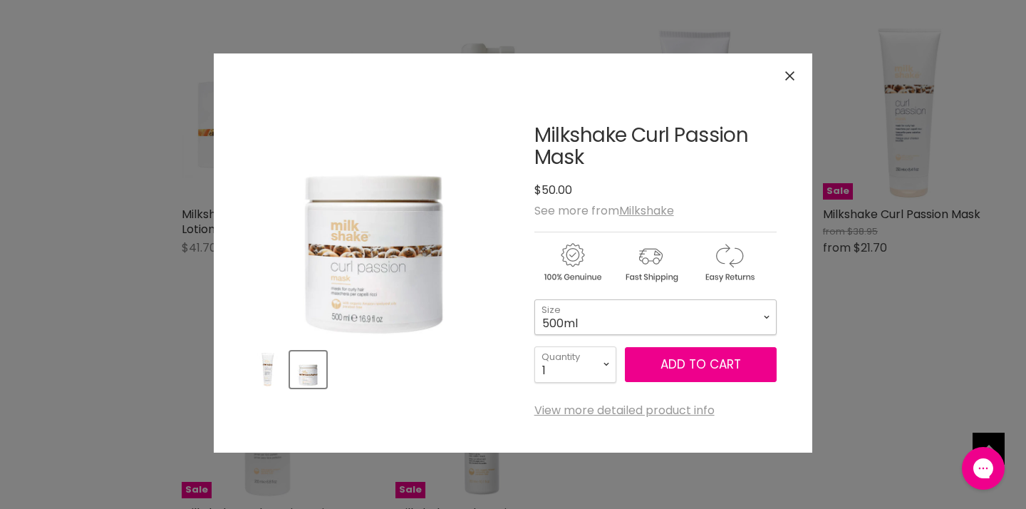
select select "250ml"
